Goal: Task Accomplishment & Management: Manage account settings

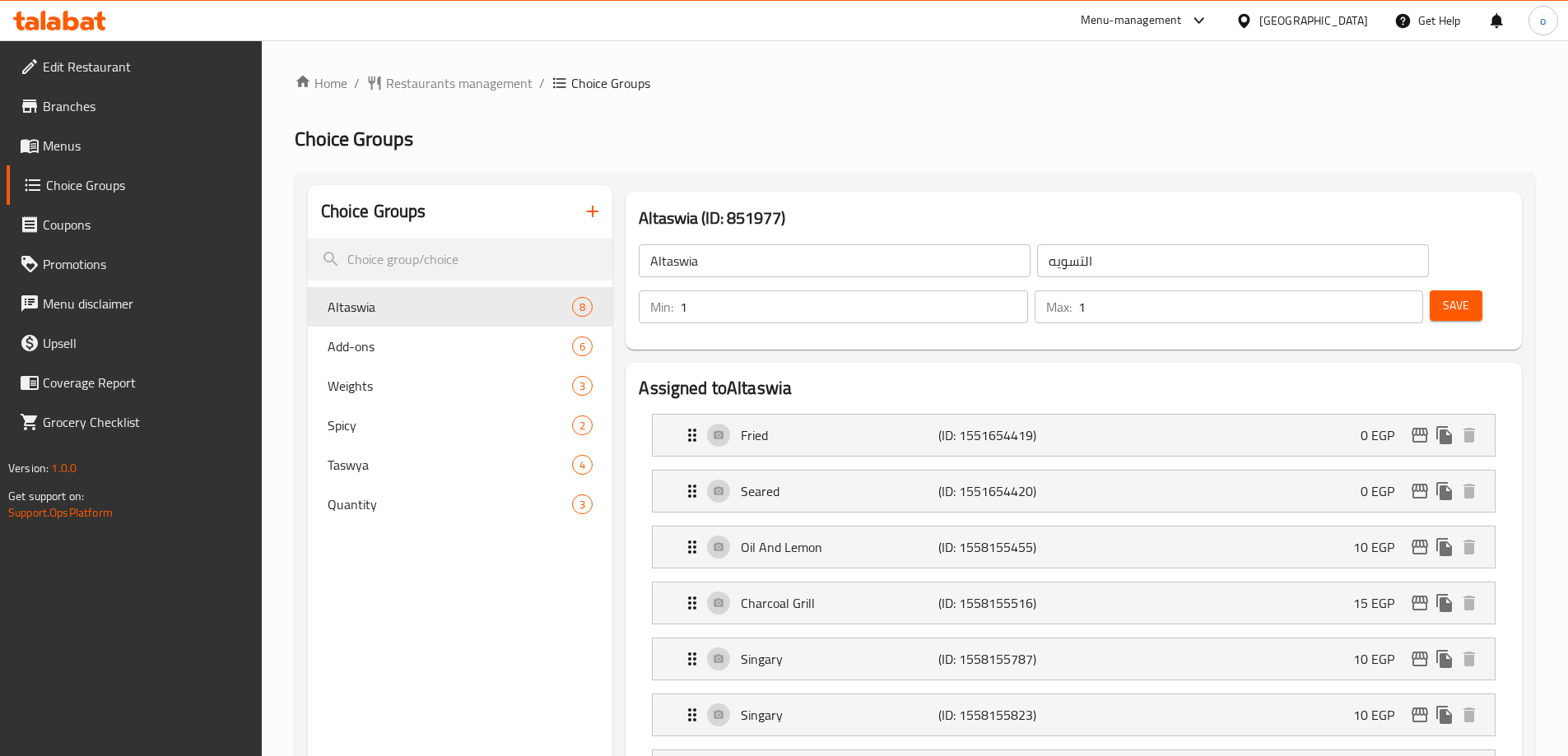
scroll to position [160, 0]
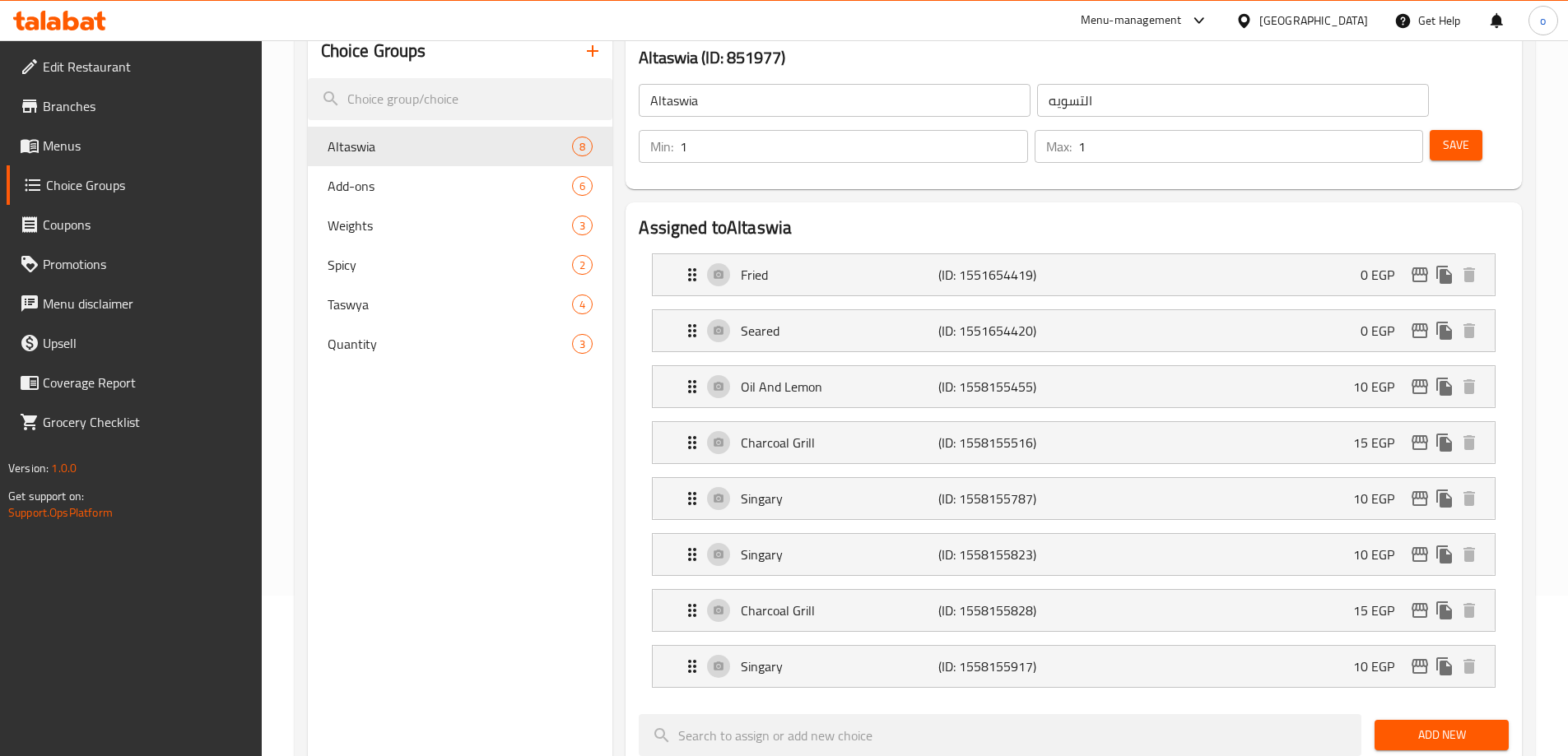
click at [1259, 29] on div at bounding box center [1247, 21] width 24 height 18
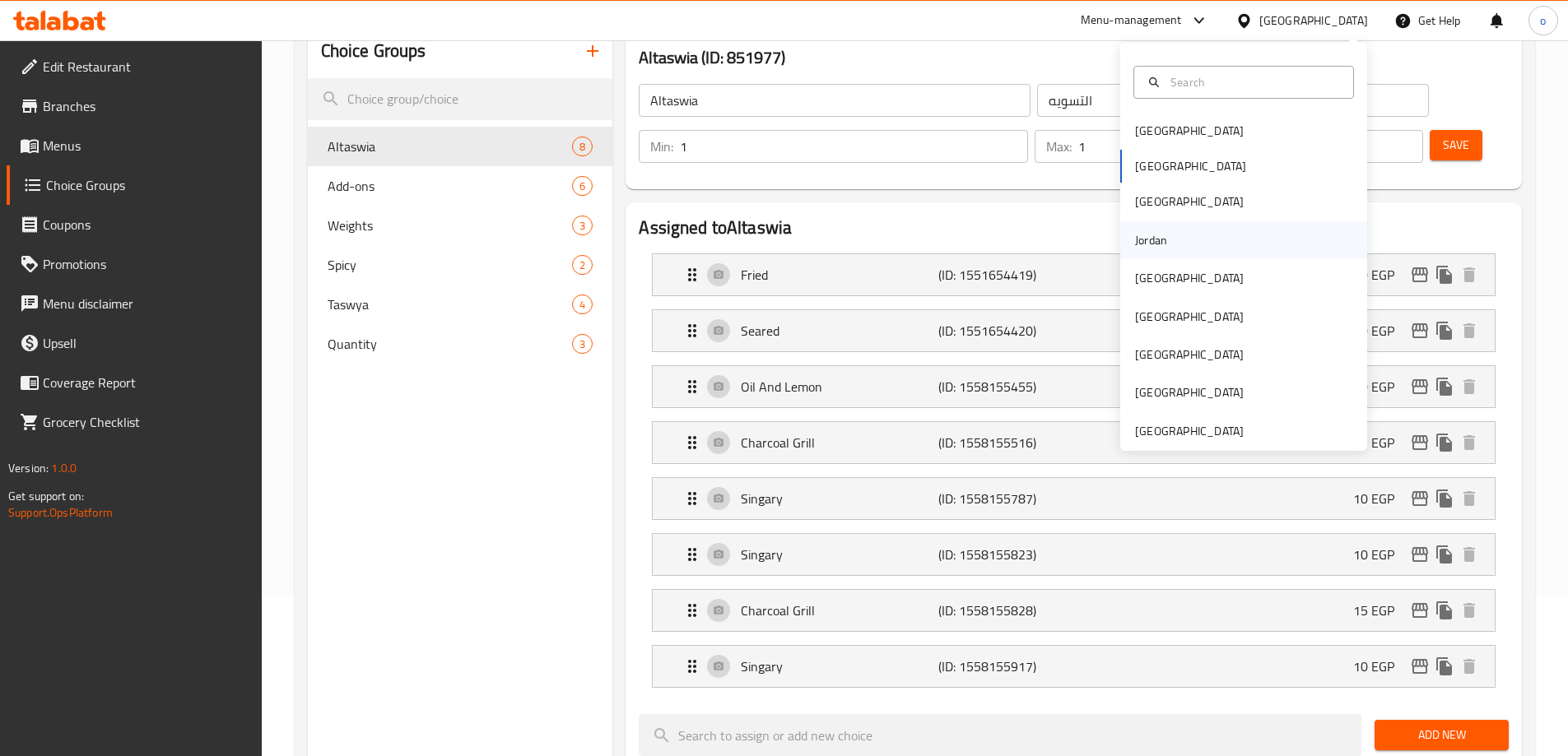
click at [1170, 226] on div "Jordan" at bounding box center [1243, 240] width 247 height 38
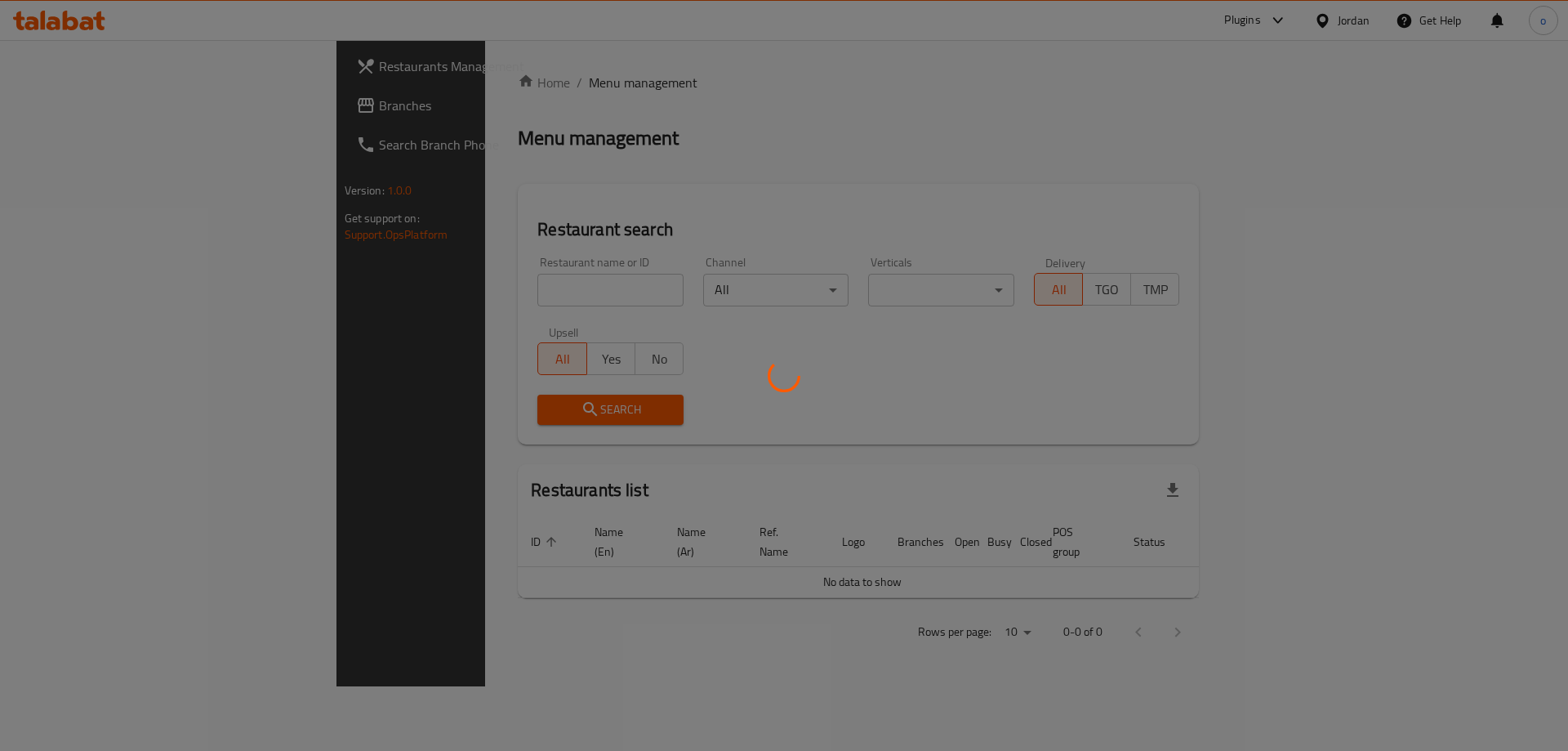
click at [98, 104] on div at bounding box center [784, 375] width 1568 height 751
click at [97, 104] on div at bounding box center [784, 375] width 1568 height 751
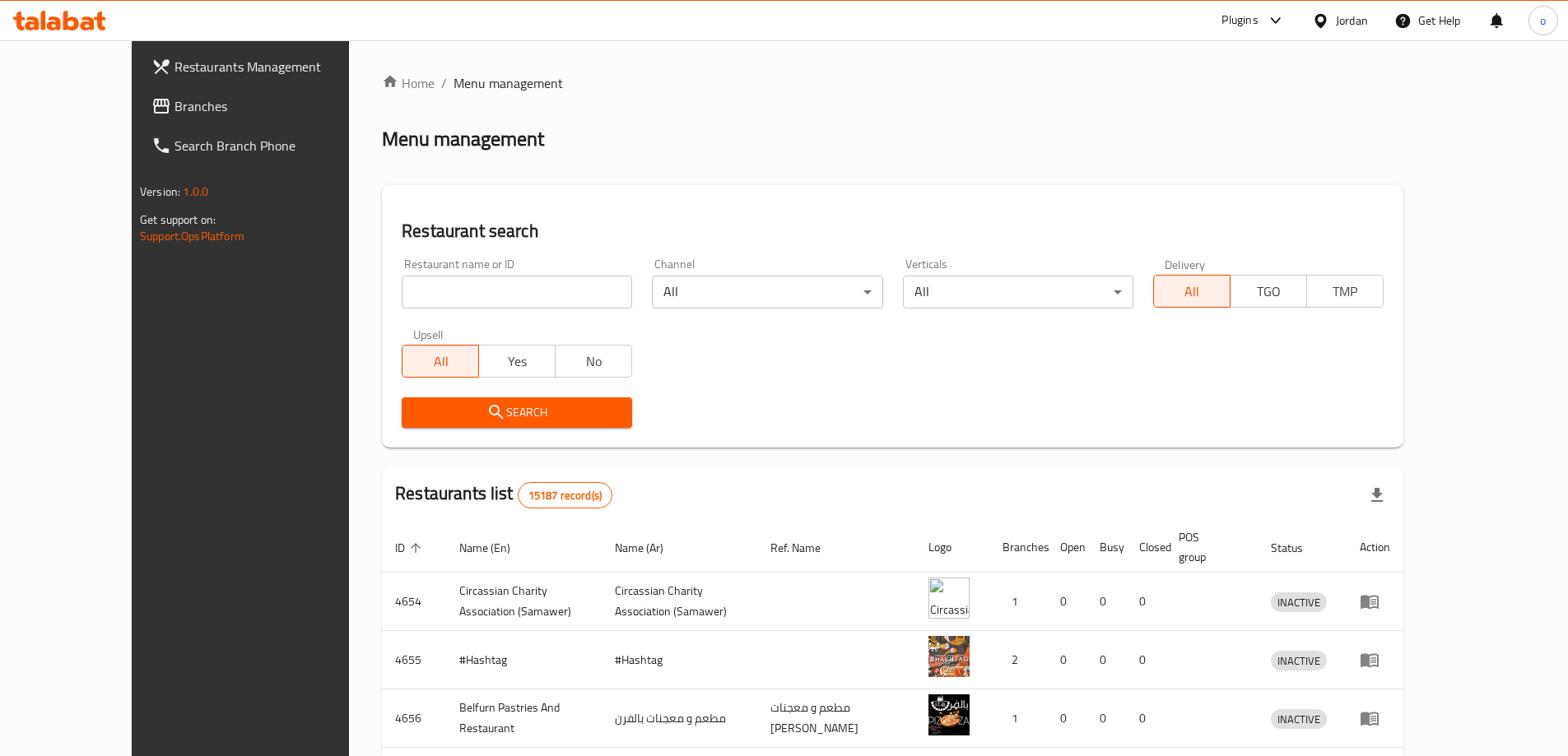
click at [175, 105] on span "Branches" at bounding box center [277, 106] width 206 height 20
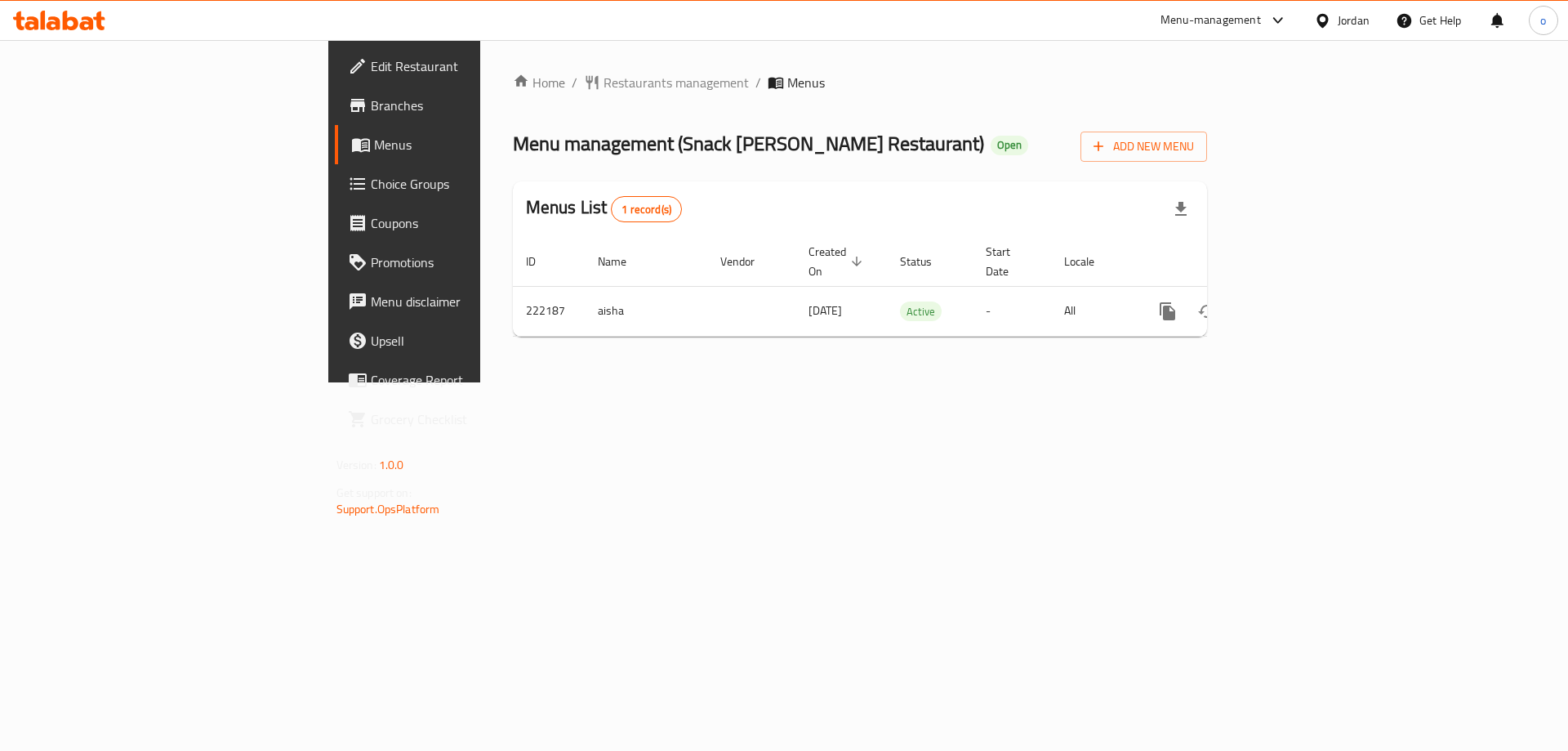
click at [335, 166] on link "Choice Groups" at bounding box center [463, 184] width 256 height 39
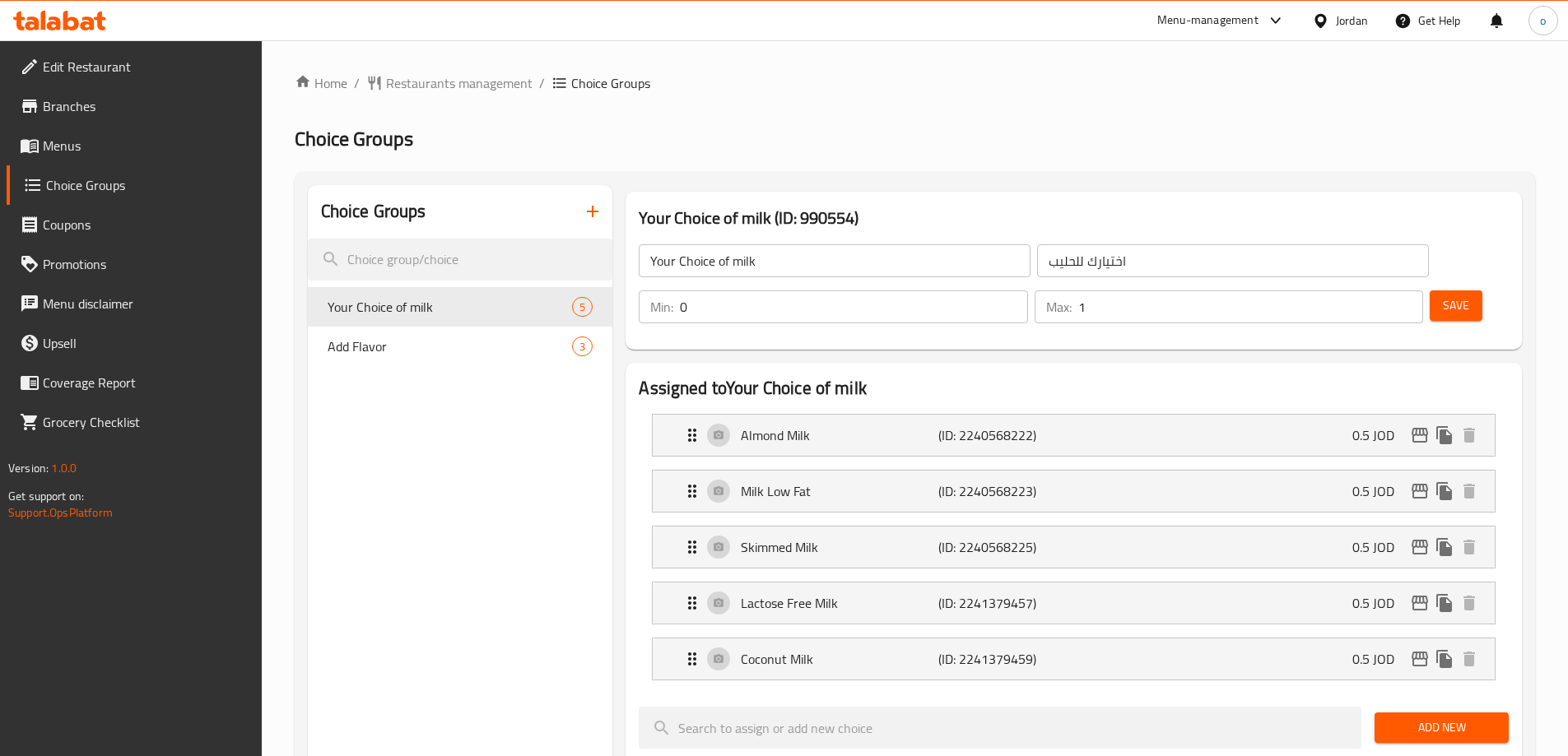
click at [421, 365] on div "Add Flavor 3" at bounding box center [460, 346] width 305 height 39
type input "Add Flavor"
type input "إضافة نكهة"
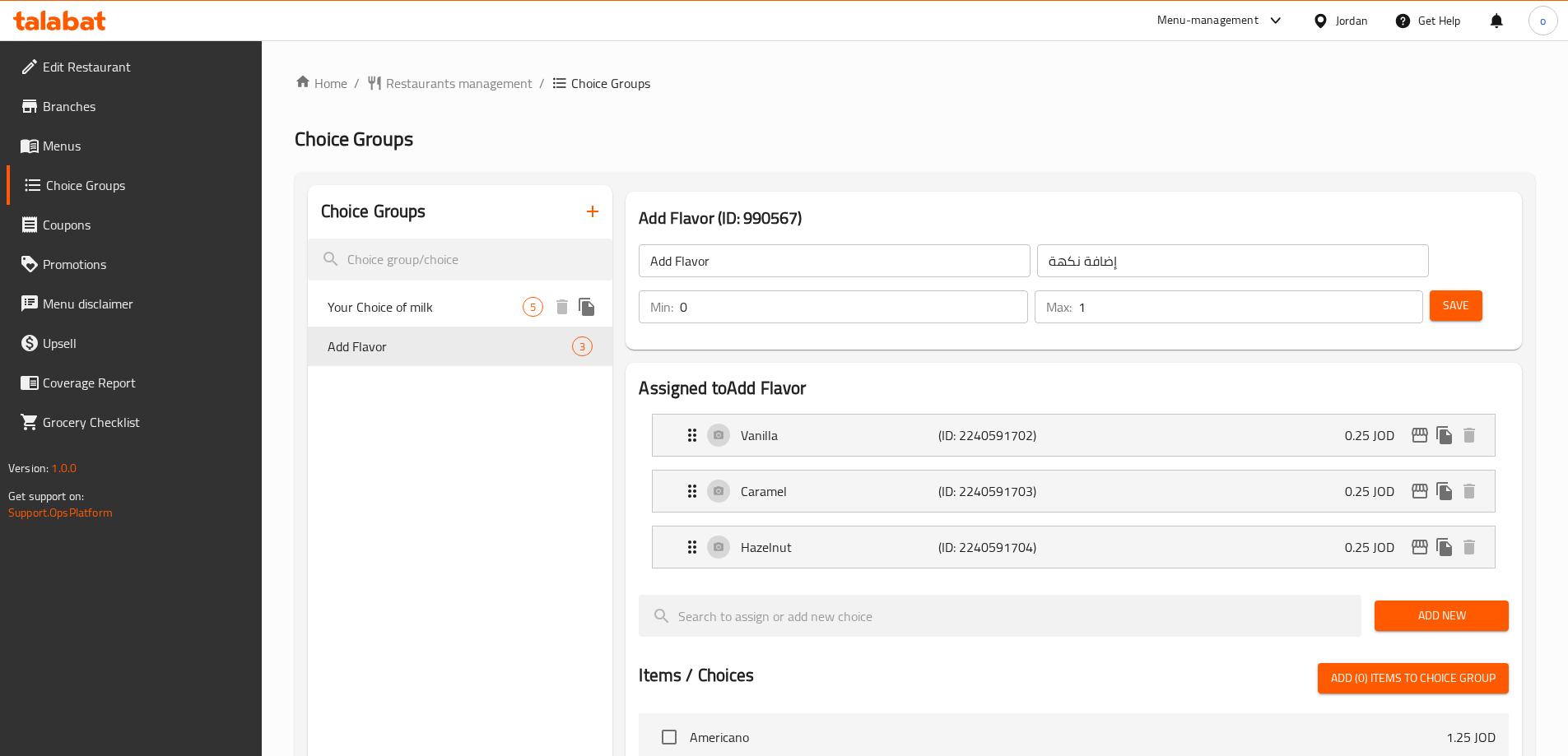
click at [418, 319] on div "Your Choice of milk 5" at bounding box center [460, 307] width 305 height 39
type input "Your Choice of milk"
type input "اختيارك للحليب"
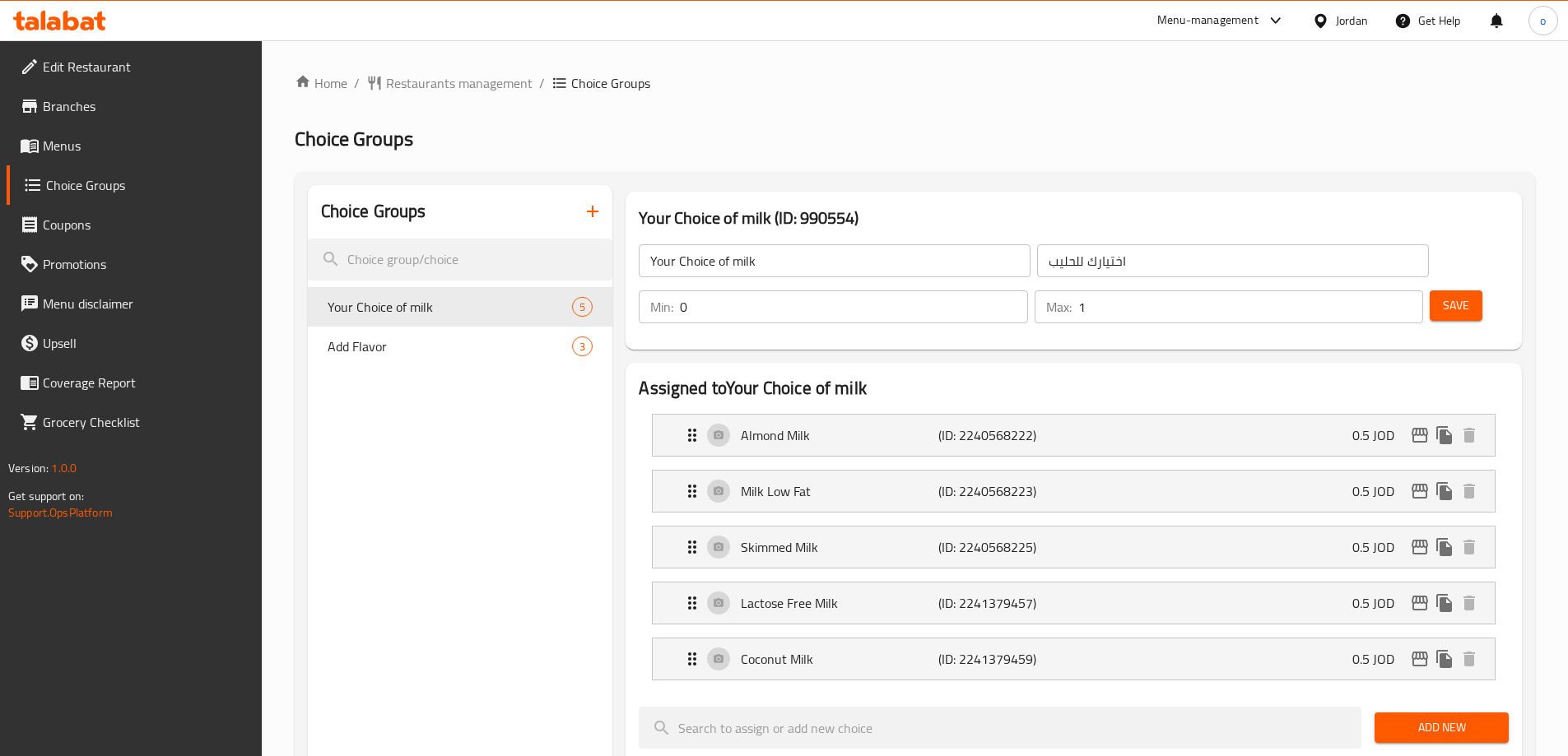
click at [684, 149] on h2 "Choice Groups" at bounding box center [915, 139] width 1240 height 26
click at [1021, 376] on h2 "Assigned to Your Choice of milk" at bounding box center [1073, 388] width 870 height 25
click at [426, 90] on span "Restaurants management" at bounding box center [459, 83] width 147 height 20
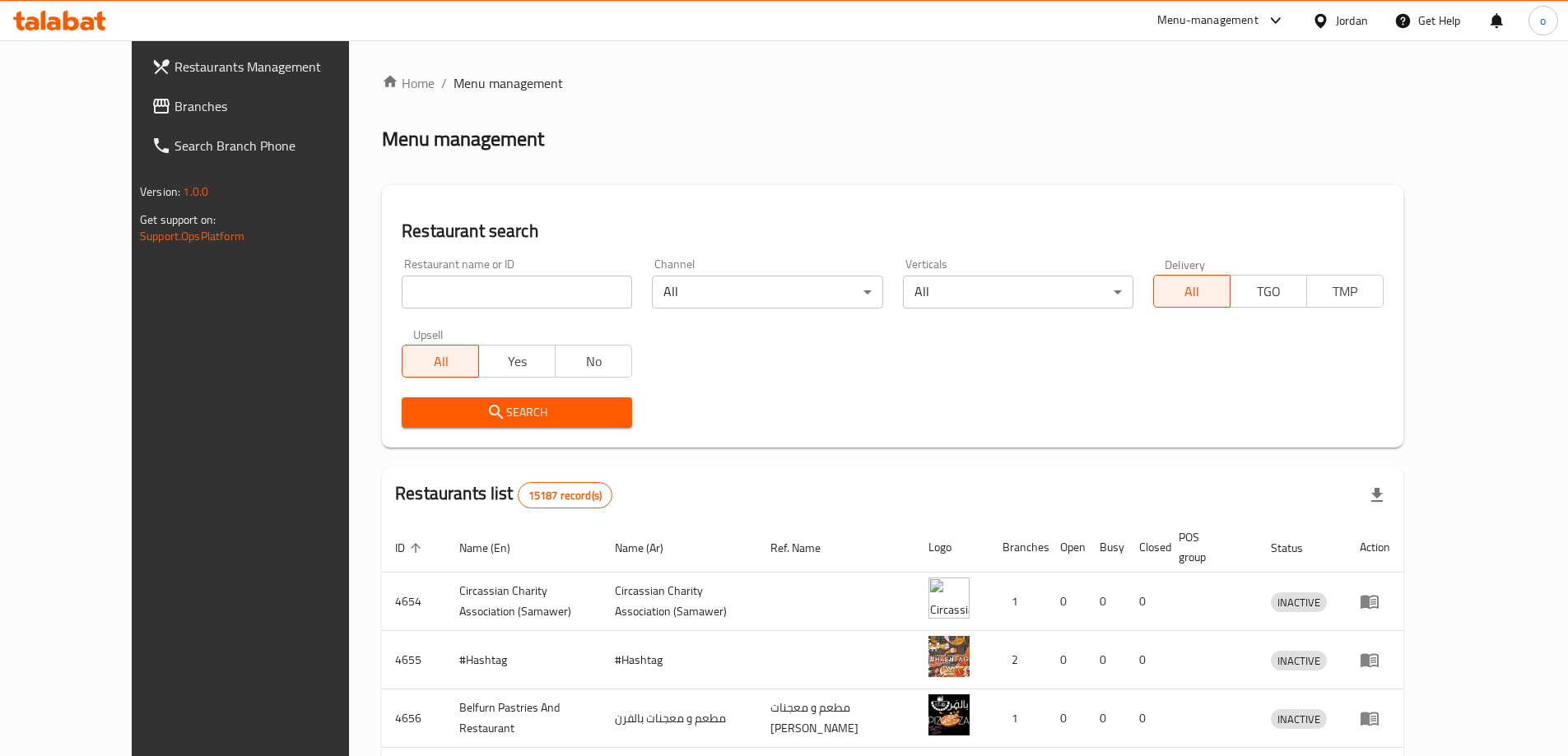
click at [175, 112] on span "Branches" at bounding box center [277, 106] width 206 height 20
